Goal: Task Accomplishment & Management: Use online tool/utility

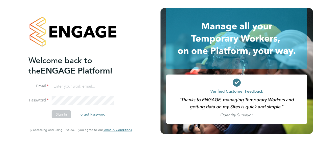
type input "[PERSON_NAME][EMAIL_ADDRESS][PERSON_NAME][DOMAIN_NAME]"
click at [65, 114] on button "Sign In" at bounding box center [61, 115] width 19 height 8
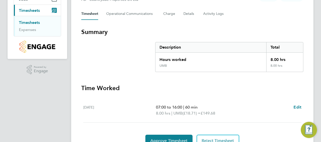
scroll to position [91, 0]
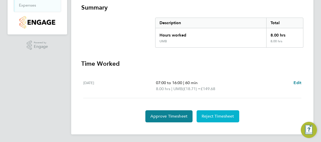
click at [216, 116] on span "Reject Timesheet" at bounding box center [218, 116] width 33 height 5
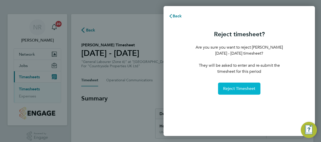
click at [232, 89] on span "Reject Timesheet" at bounding box center [239, 88] width 33 height 5
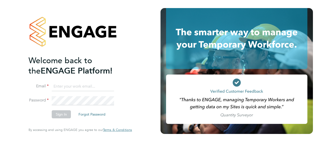
type input "[PERSON_NAME][EMAIL_ADDRESS][PERSON_NAME][DOMAIN_NAME]"
click at [65, 115] on button "Sign In" at bounding box center [61, 115] width 19 height 8
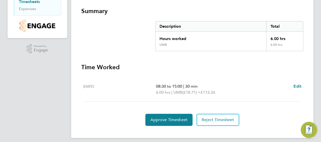
scroll to position [91, 0]
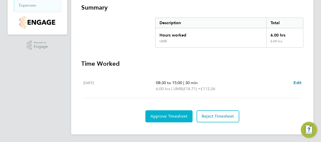
click at [175, 115] on span "Approve Timesheet" at bounding box center [168, 116] width 37 height 5
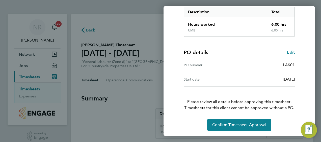
scroll to position [85, 0]
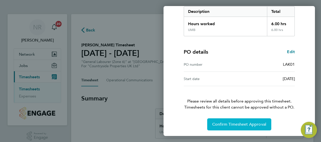
click at [218, 125] on span "Confirm Timesheet Approval" at bounding box center [239, 124] width 54 height 5
